Goal: Contribute content

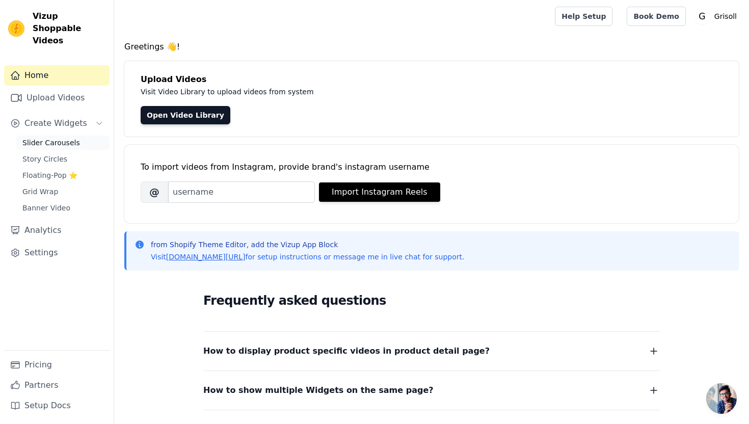
click at [45, 138] on span "Slider Carousels" at bounding box center [51, 143] width 58 height 10
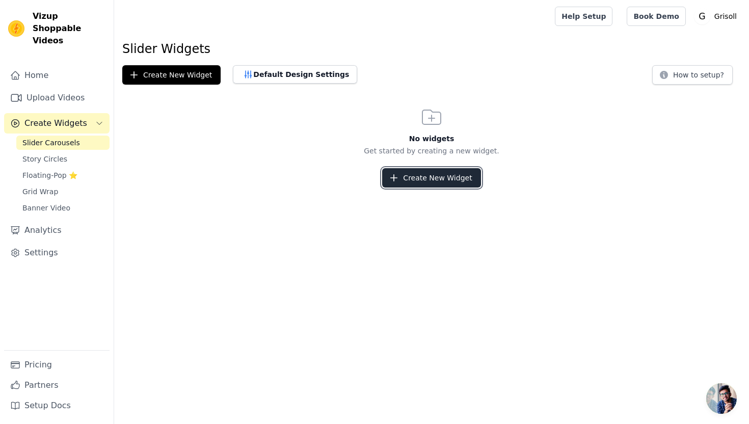
click at [427, 178] on button "Create New Widget" at bounding box center [431, 177] width 98 height 19
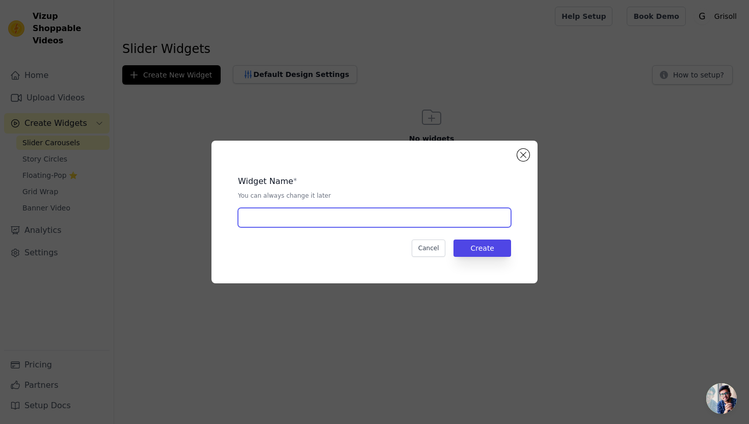
click at [350, 226] on input "text" at bounding box center [374, 217] width 273 height 19
type input "Steam Cleaner"
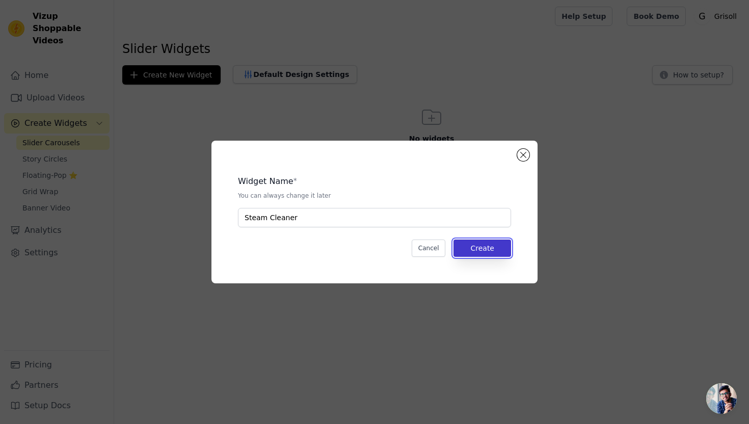
click at [490, 249] on button "Create" at bounding box center [482, 247] width 58 height 17
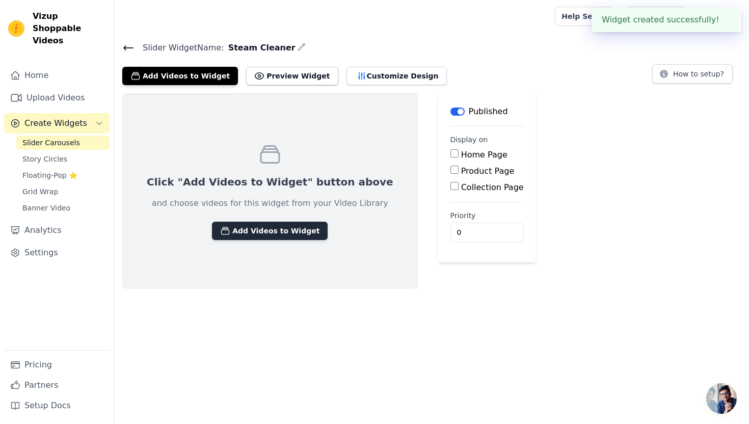
click at [260, 230] on button "Add Videos to Widget" at bounding box center [270, 231] width 116 height 18
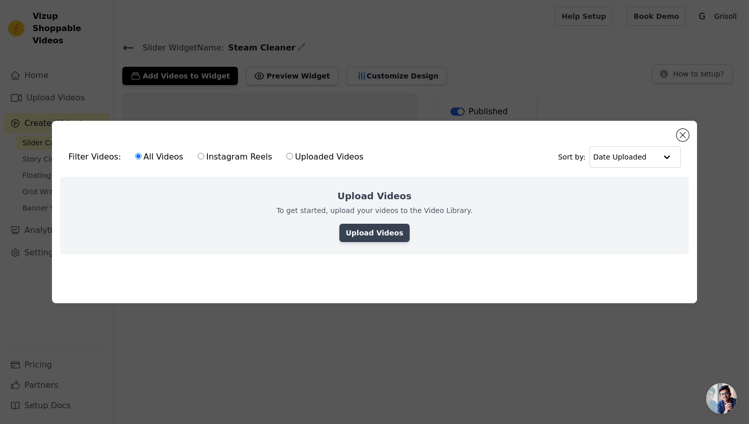
click at [355, 231] on link "Upload Videos" at bounding box center [374, 233] width 70 height 18
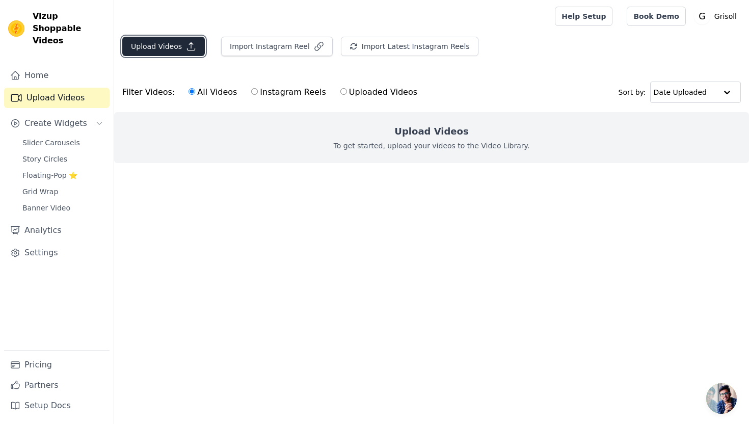
click at [168, 45] on button "Upload Videos" at bounding box center [163, 46] width 83 height 19
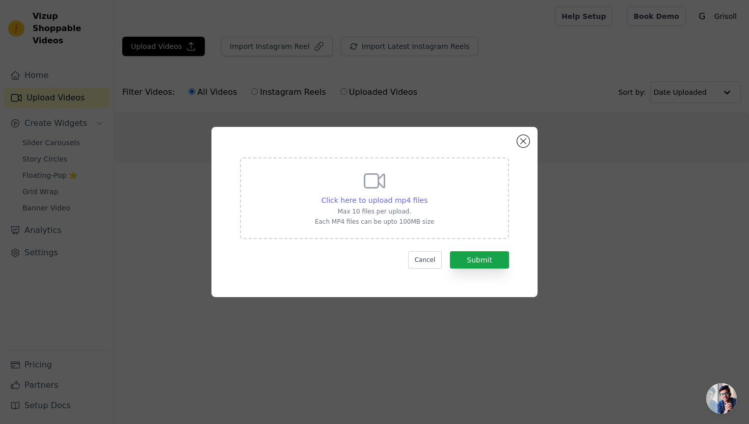
click at [375, 203] on span "Click here to upload mp4 files" at bounding box center [375, 200] width 106 height 8
click at [427, 195] on input "Click here to upload mp4 files Max 10 files per upload. Each MP4 files can be u…" at bounding box center [427, 195] width 1 height 1
type input "C:\fakepath\Grisoll - Video Ad 1.mp4"
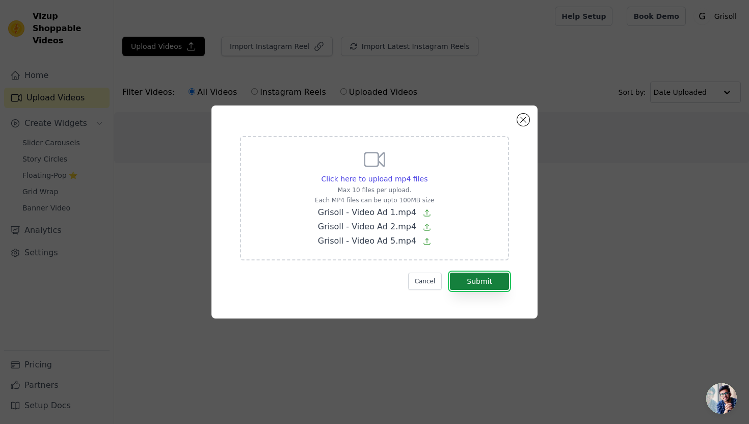
click at [489, 279] on button "Submit" at bounding box center [479, 281] width 59 height 17
